Goal: Check status

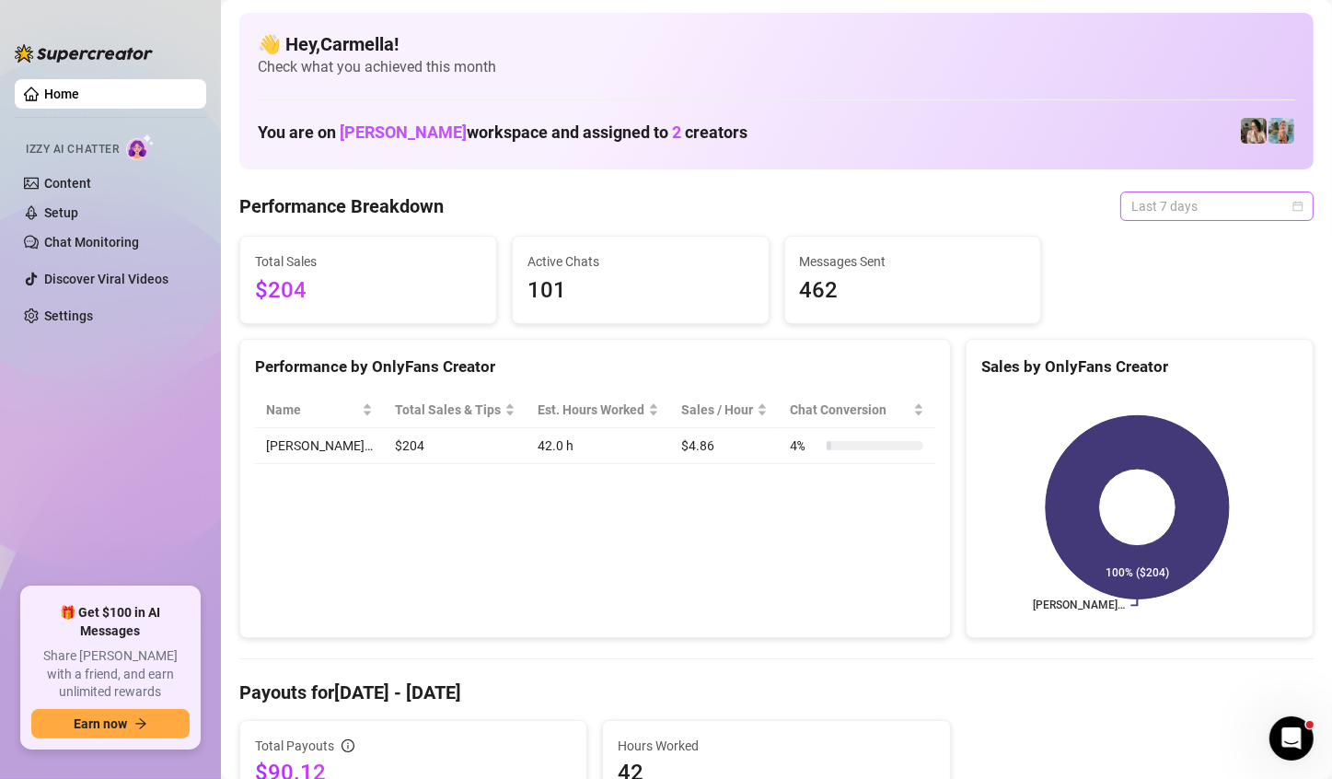
click at [1278, 198] on span "Last 7 days" at bounding box center [1216, 206] width 171 height 28
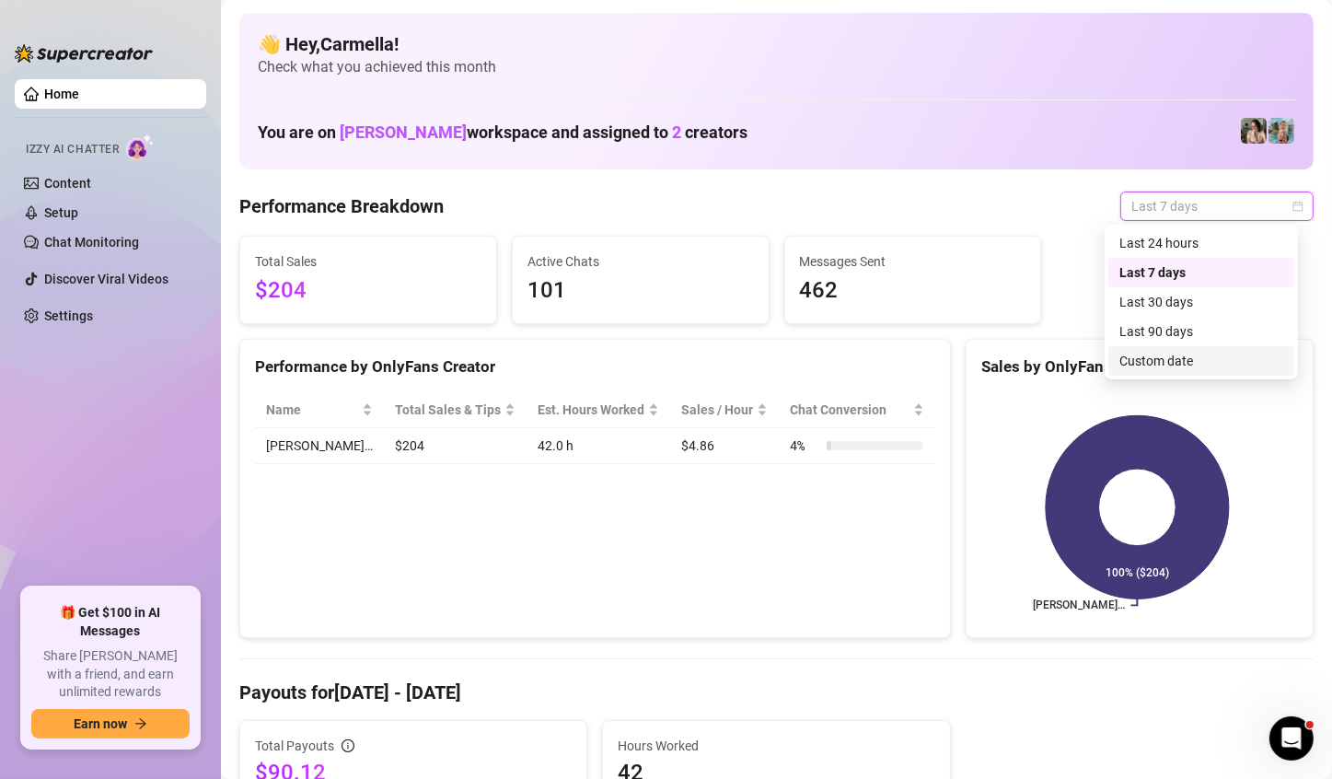
click at [1155, 357] on div "Custom date" at bounding box center [1201, 361] width 164 height 20
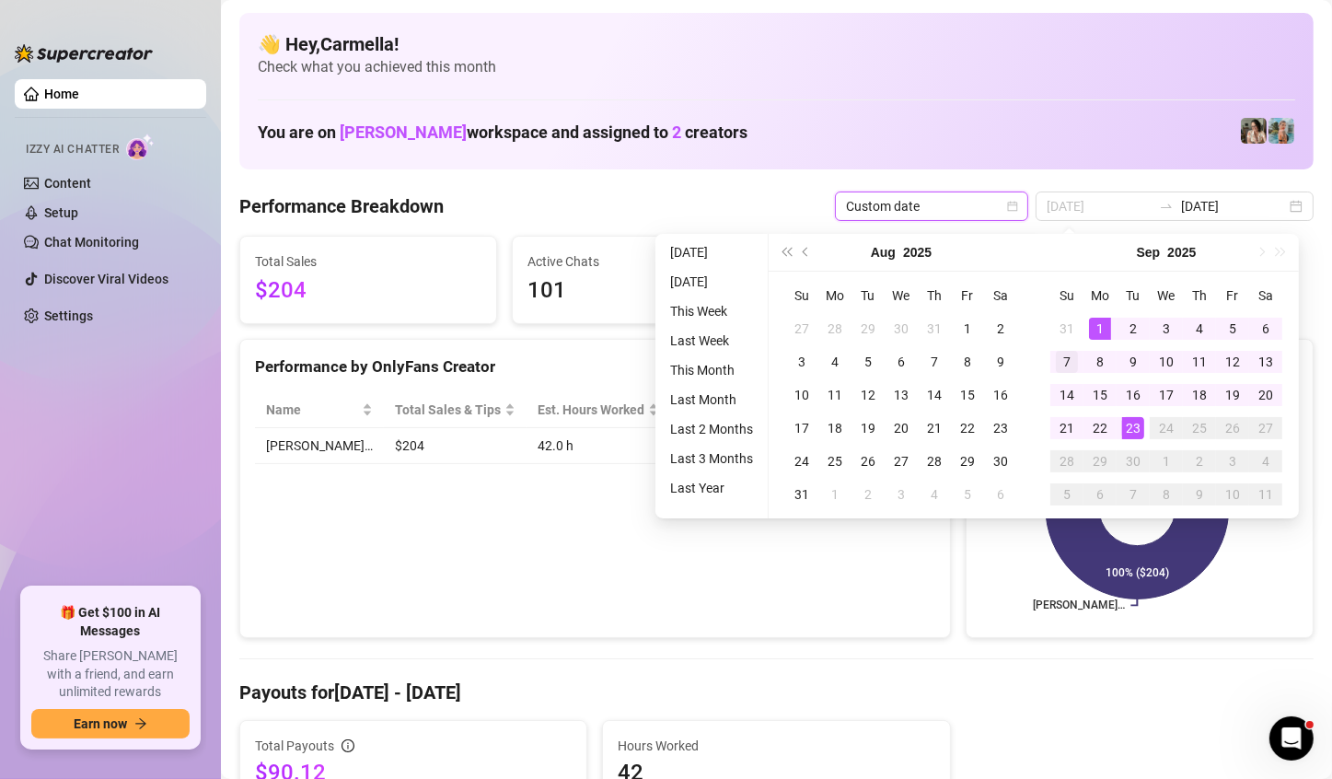
type input "[DATE]"
click at [1063, 364] on div "7" at bounding box center [1067, 362] width 22 height 22
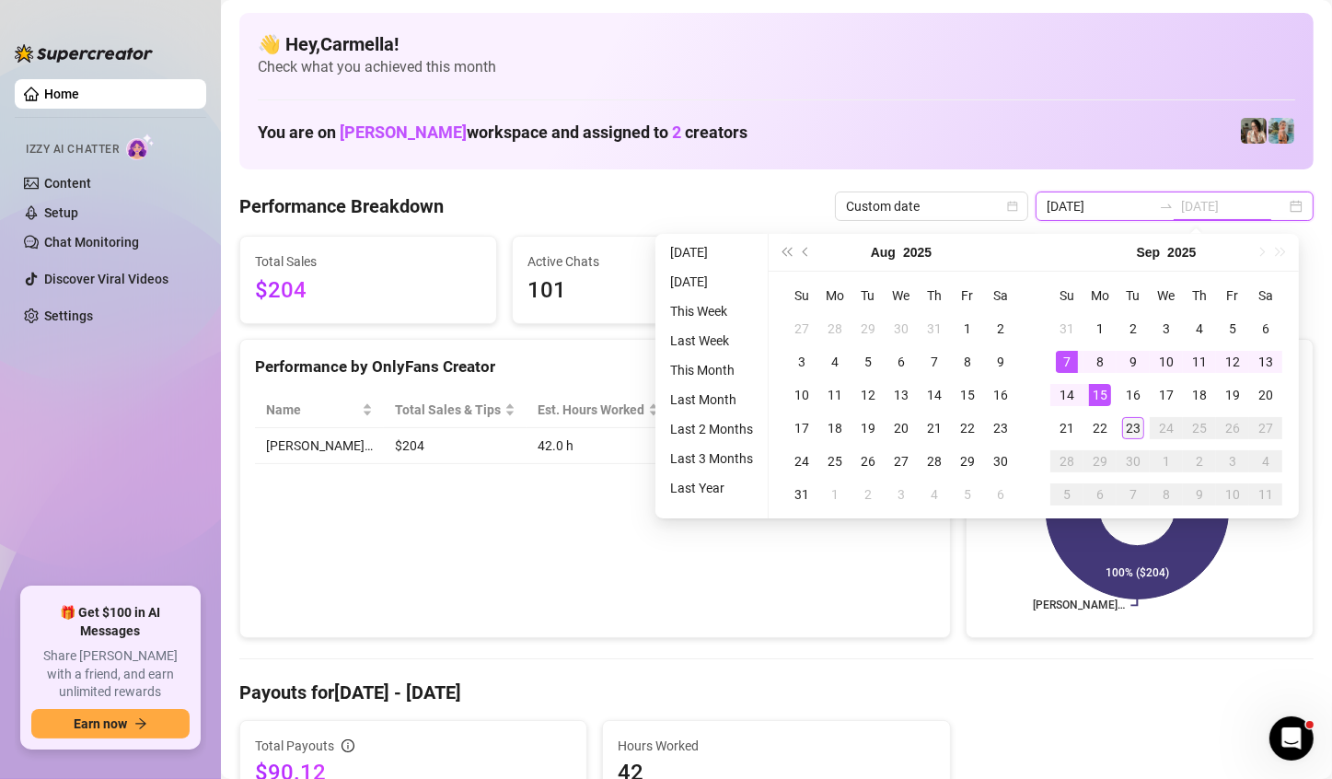
type input "[DATE]"
click at [1131, 429] on div "23" at bounding box center [1133, 428] width 22 height 22
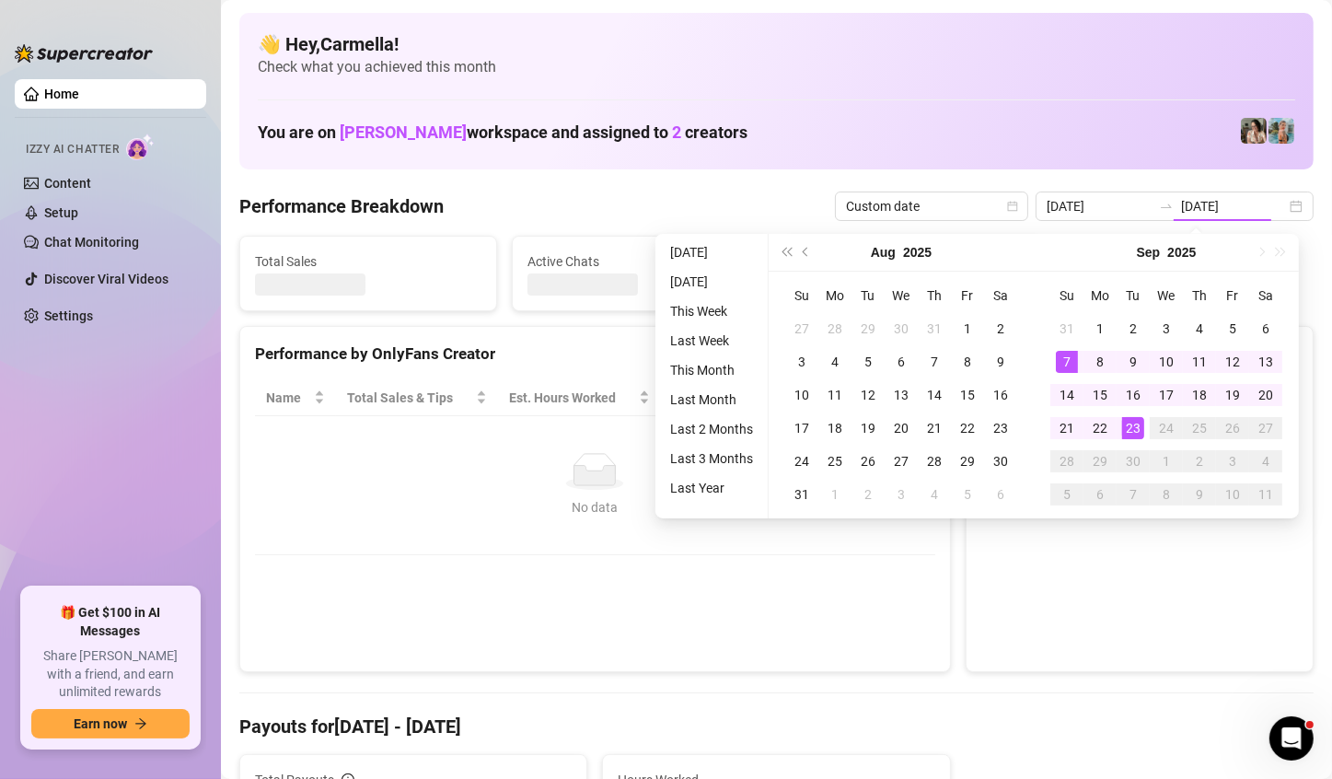
type input "[DATE]"
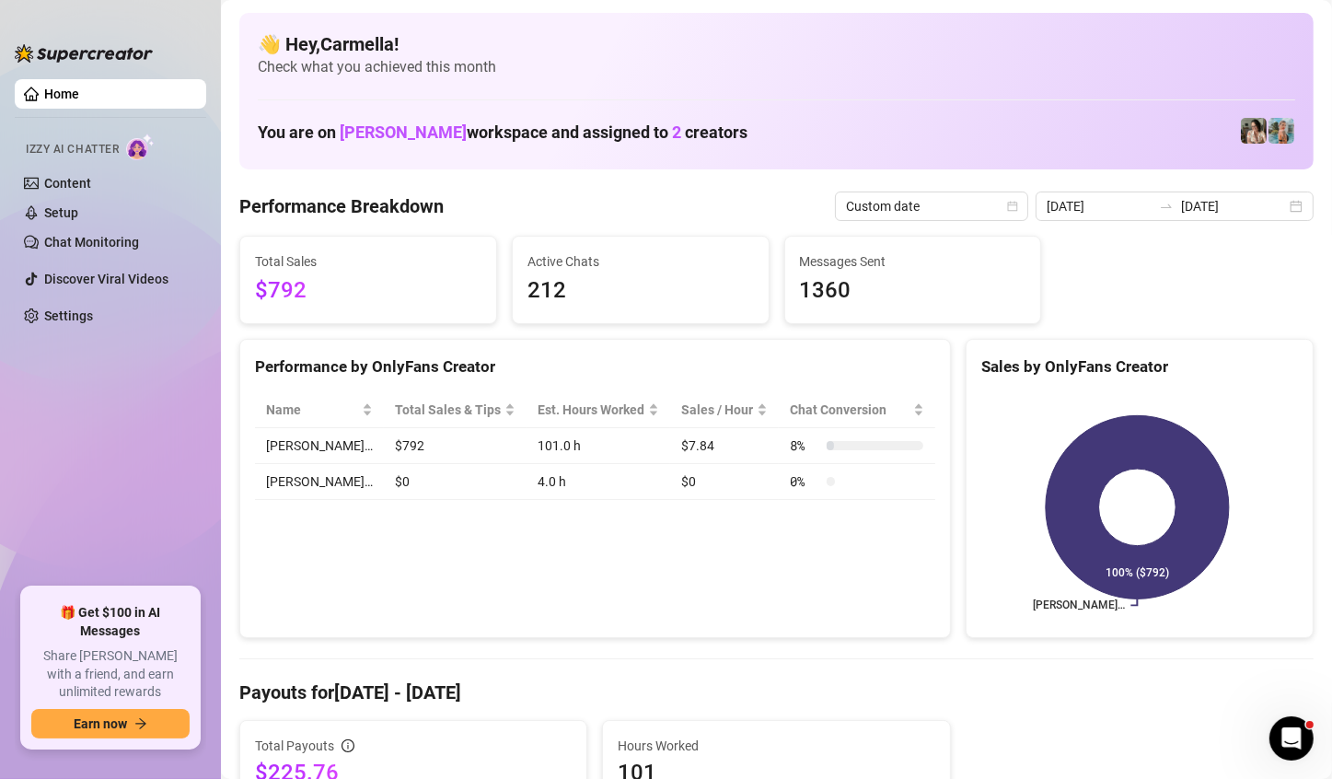
click at [1188, 290] on div "Total Sales $792 Active Chats 212 Messages Sent 1360" at bounding box center [776, 280] width 1089 height 88
click at [1278, 202] on div "[DATE] [DATE]" at bounding box center [1174, 205] width 278 height 29
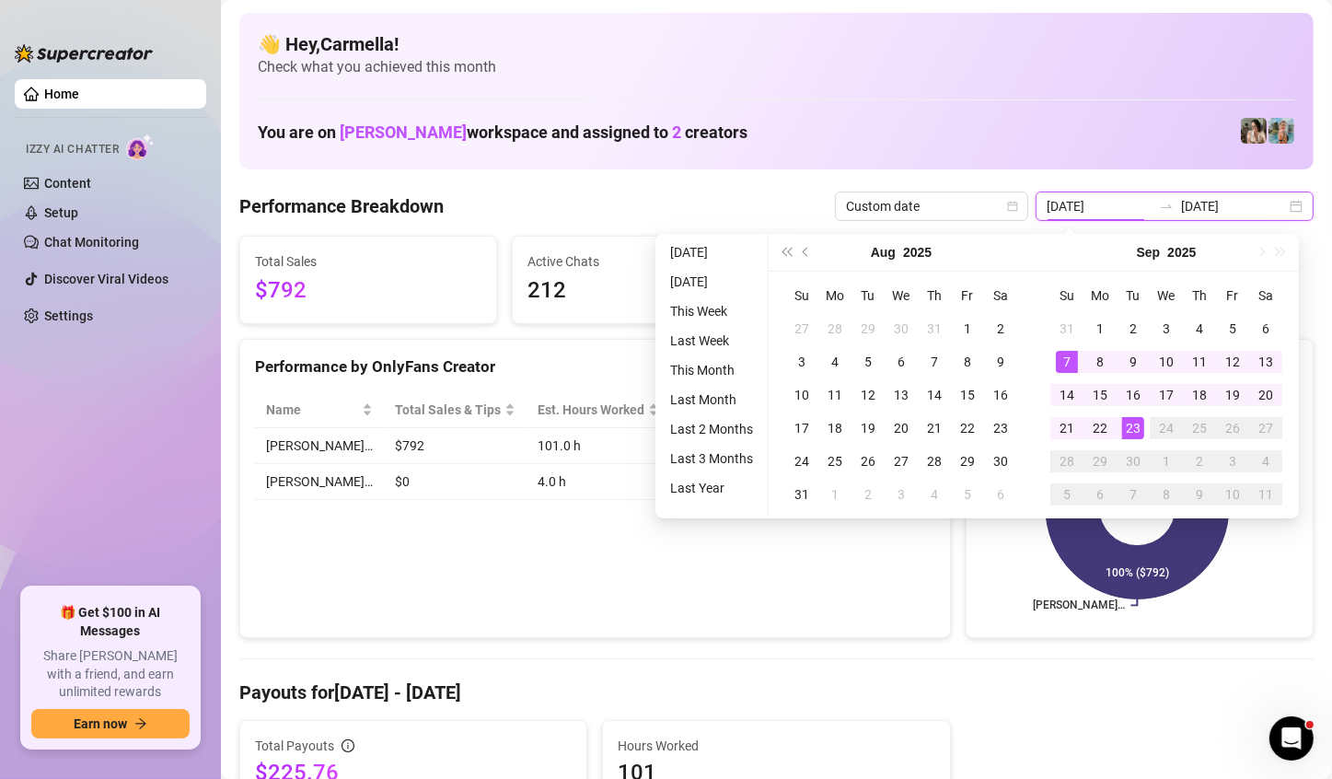
type input "[DATE]"
click at [1033, 687] on h4 "Payouts for [DATE] - [DATE]" at bounding box center [776, 692] width 1074 height 26
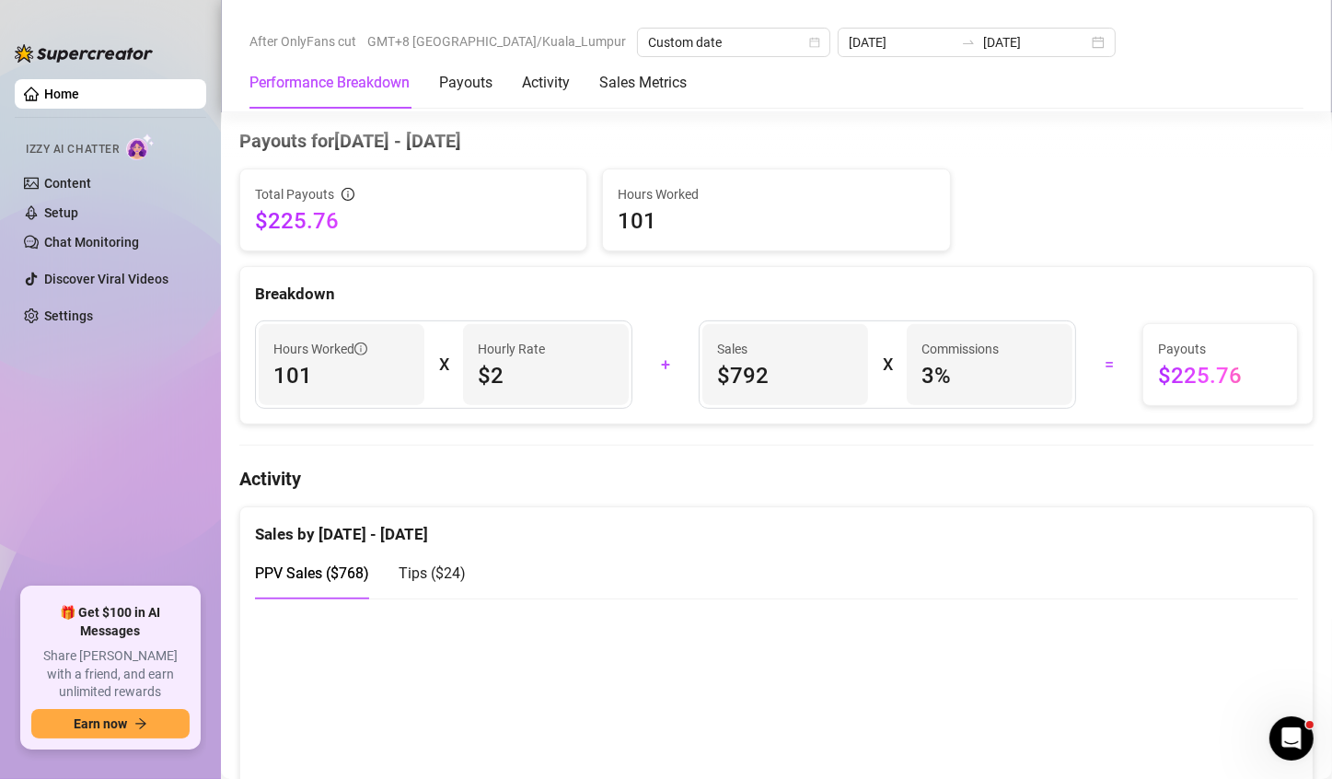
scroll to position [552, 0]
click at [80, 249] on link "Chat Monitoring" at bounding box center [91, 242] width 95 height 15
